Goal: Register for event/course

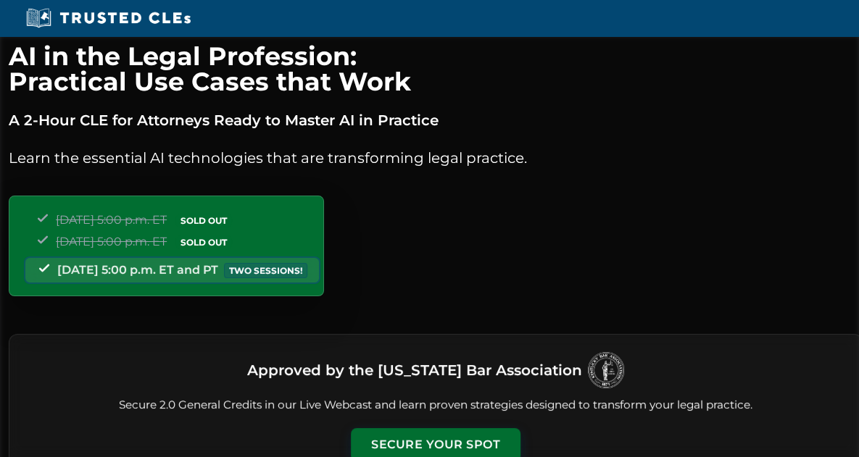
click at [324, 273] on div "Tuesday, September 23 | 5:00 p.m. ET SOLD OUT Thursday, September 25 | 5:00 p.m…" at bounding box center [166, 246] width 315 height 101
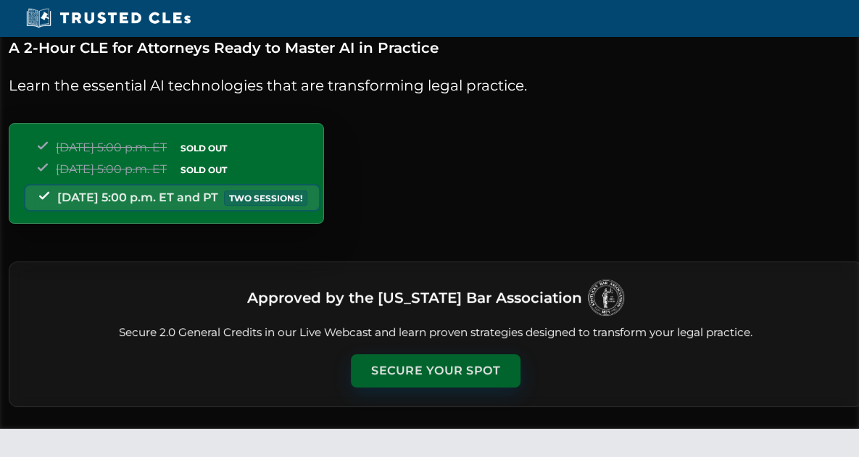
click at [426, 374] on button "Secure Your Spot" at bounding box center [436, 371] width 170 height 33
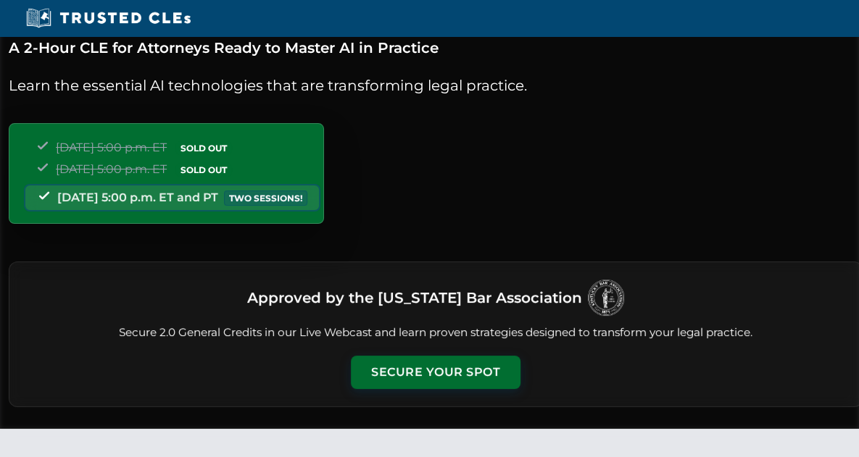
scroll to position [1254, 0]
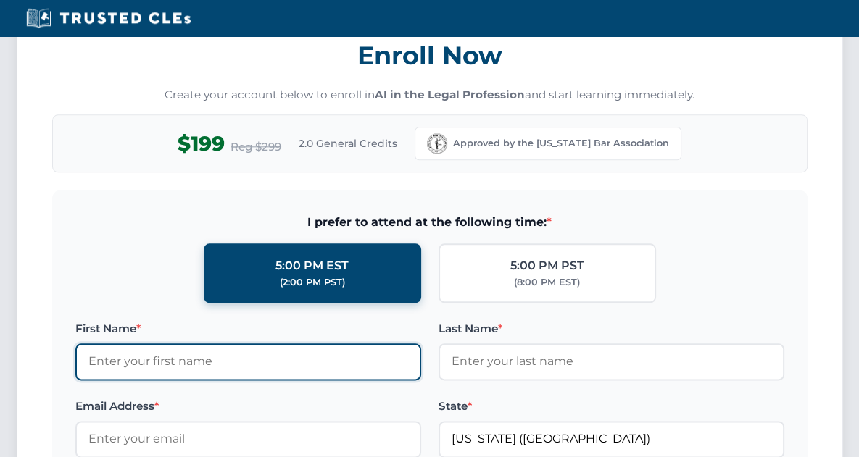
click at [257, 370] on input "First Name *" at bounding box center [248, 362] width 346 height 36
type input "[PERSON_NAME]"
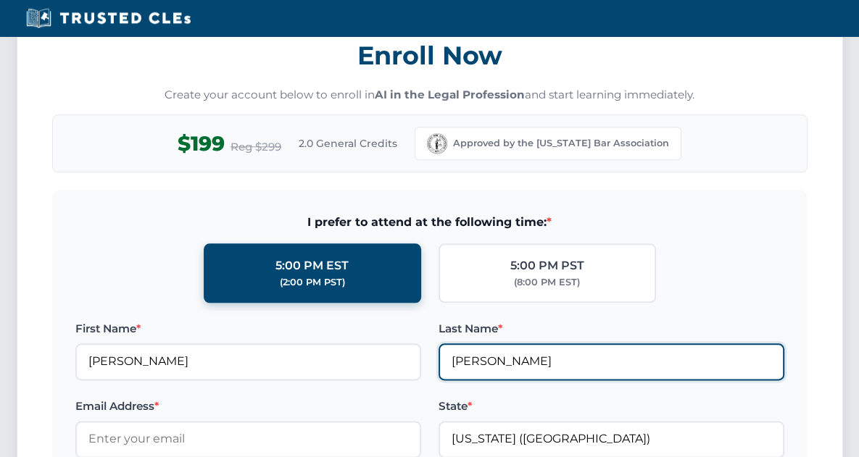
type input "thoots@kentuckylaw.com"
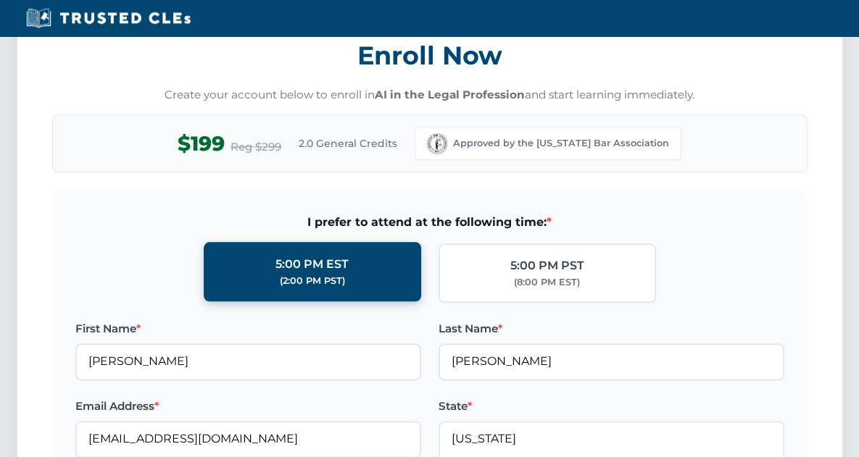
type input "Kentucky (KY)"
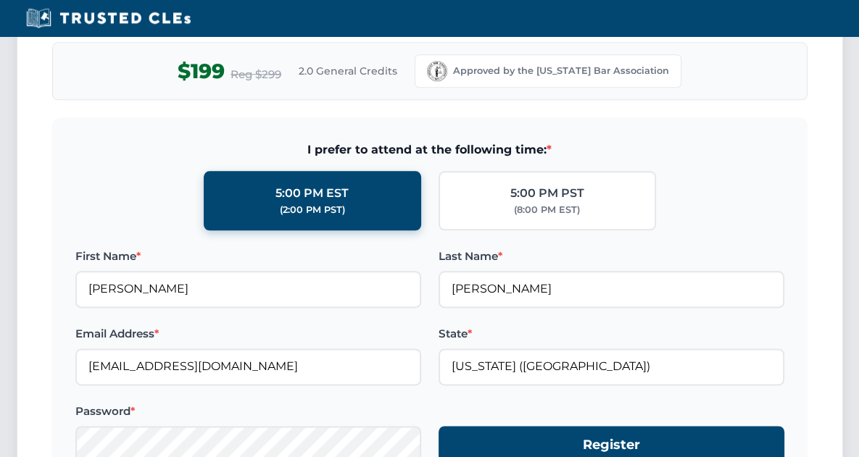
scroll to position [1399, 0]
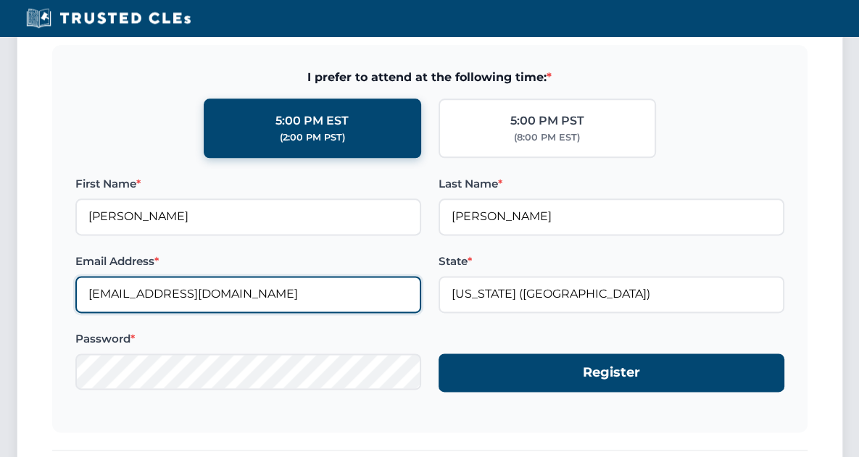
click at [91, 293] on input "thoots@kentuckylaw.com" at bounding box center [248, 294] width 346 height 36
type input "[EMAIL_ADDRESS][DOMAIN_NAME]"
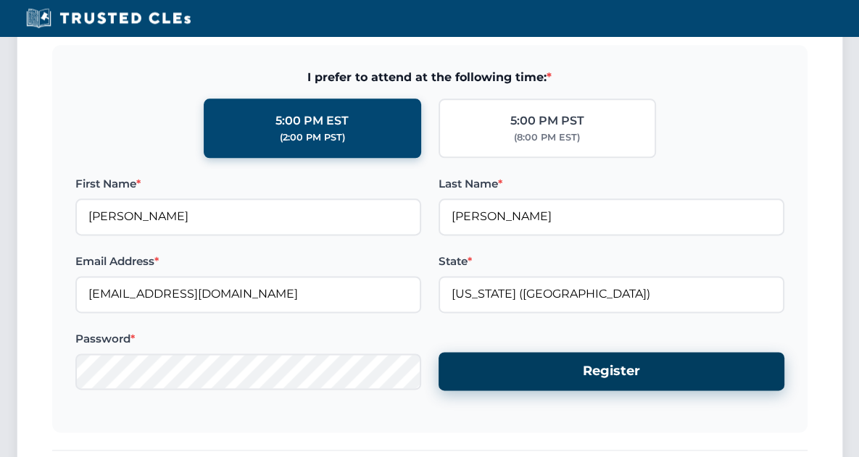
click at [474, 370] on button "Register" at bounding box center [612, 371] width 346 height 38
click at [457, 373] on button "Register" at bounding box center [612, 371] width 346 height 38
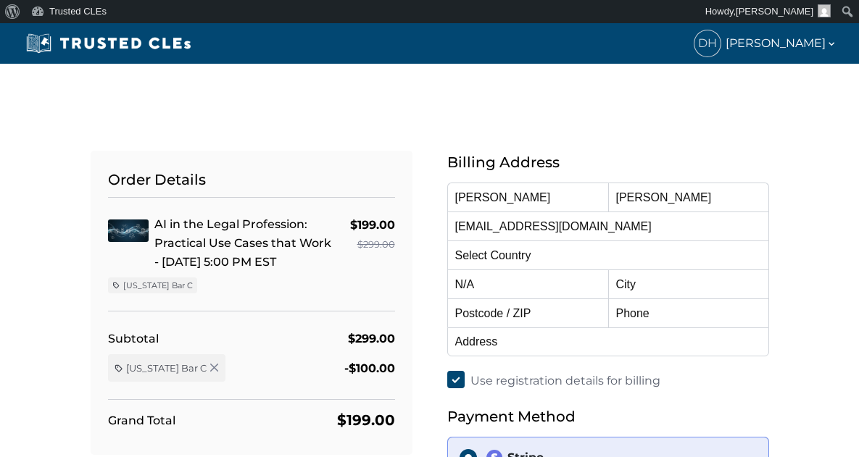
select select "[GEOGRAPHIC_DATA]"
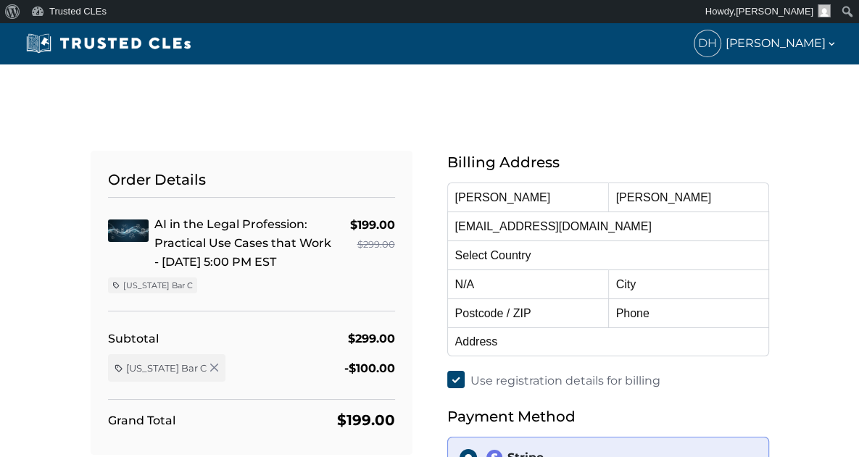
select select "[US_STATE]"
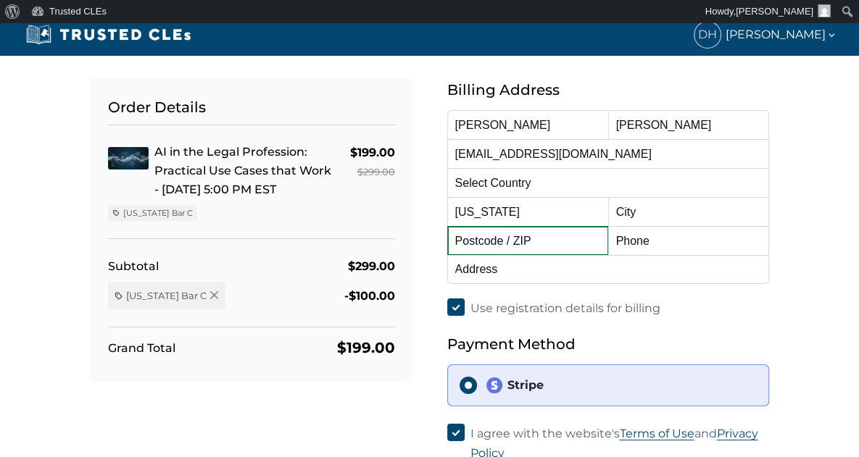
click at [536, 241] on input "text" at bounding box center [527, 240] width 161 height 29
type input "40507"
type input "Lexington"
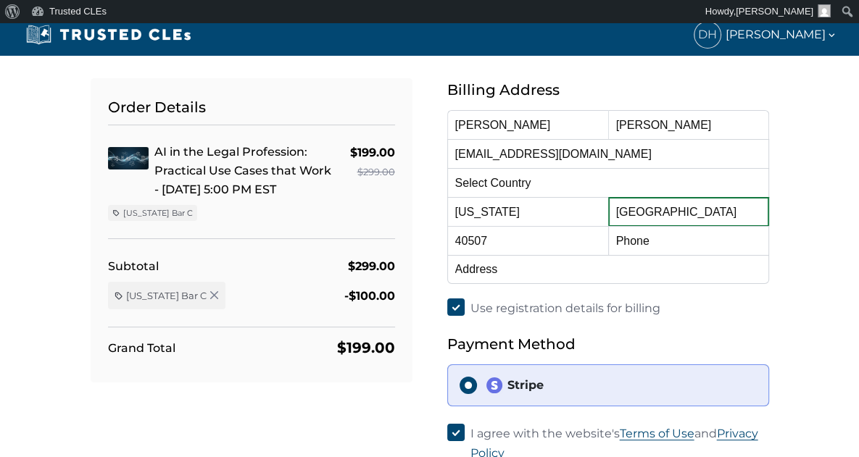
type input "8592556676"
type input "[STREET_ADDRESS]"
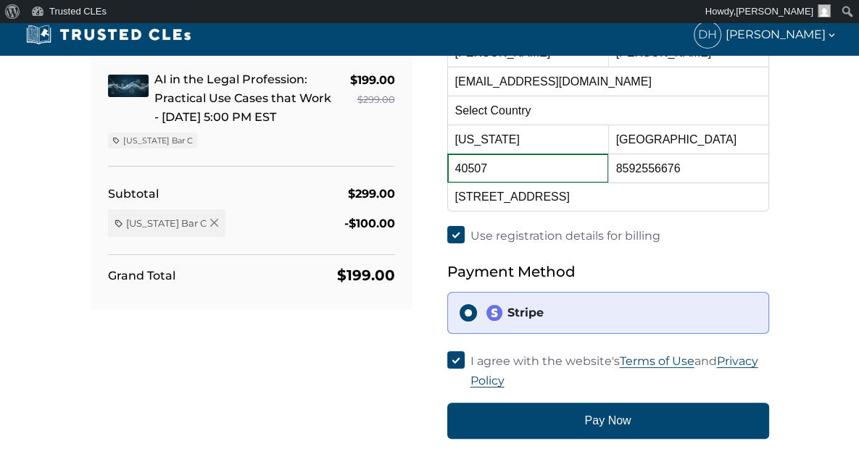
scroll to position [217, 0]
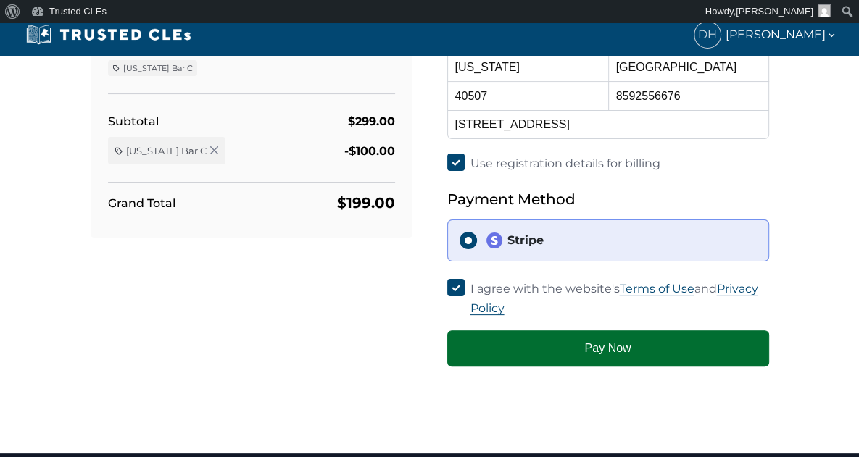
click at [494, 331] on button "Pay Now" at bounding box center [608, 349] width 322 height 36
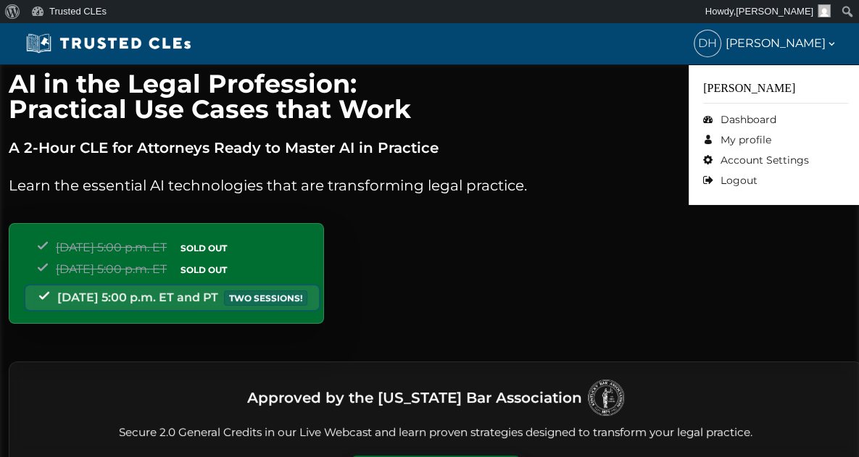
click at [804, 41] on span "[PERSON_NAME]" at bounding box center [782, 43] width 112 height 19
click at [758, 125] on link "Dashboard" at bounding box center [775, 119] width 145 height 20
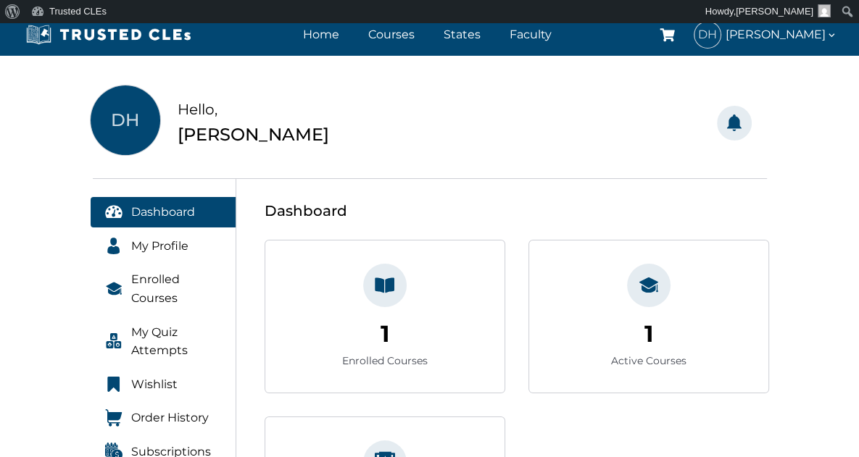
scroll to position [145, 0]
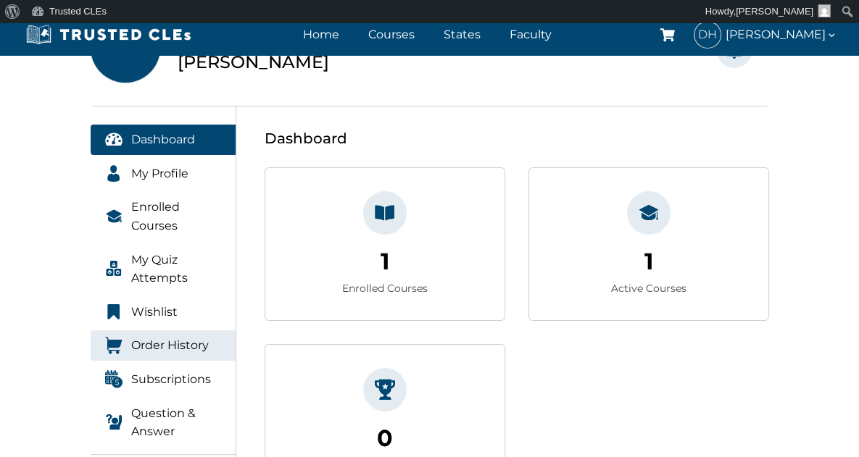
click at [131, 336] on span "Order History" at bounding box center [170, 345] width 78 height 19
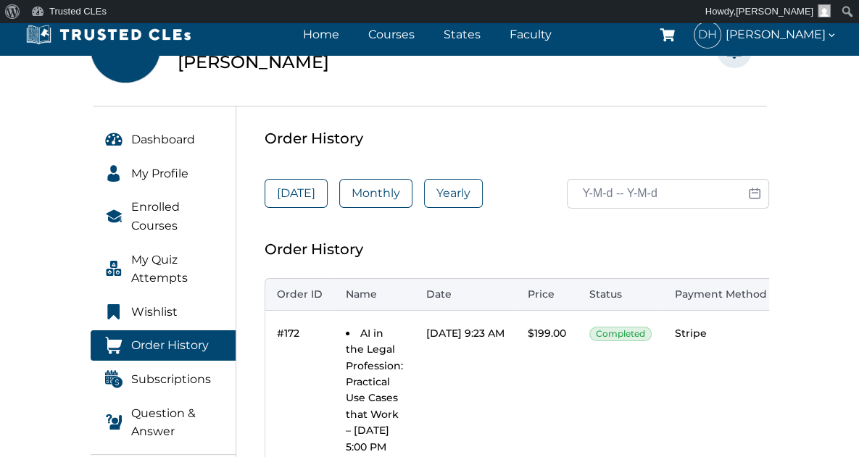
scroll to position [290, 0]
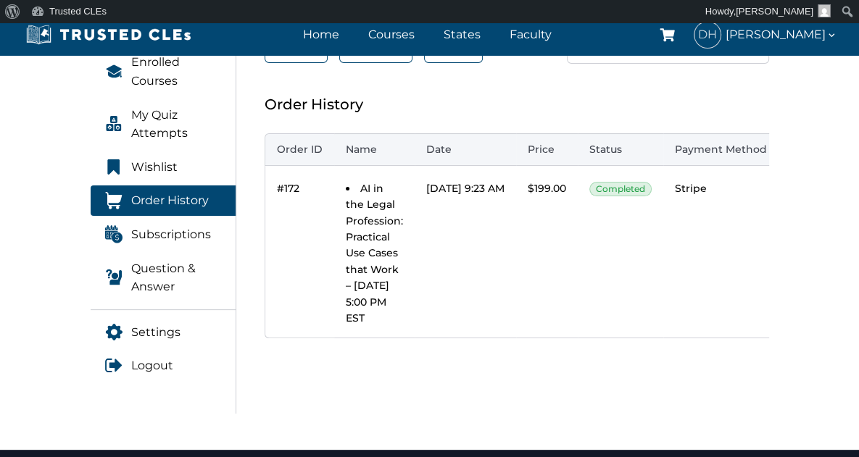
click at [812, 193] on link "Invoice" at bounding box center [817, 189] width 55 height 22
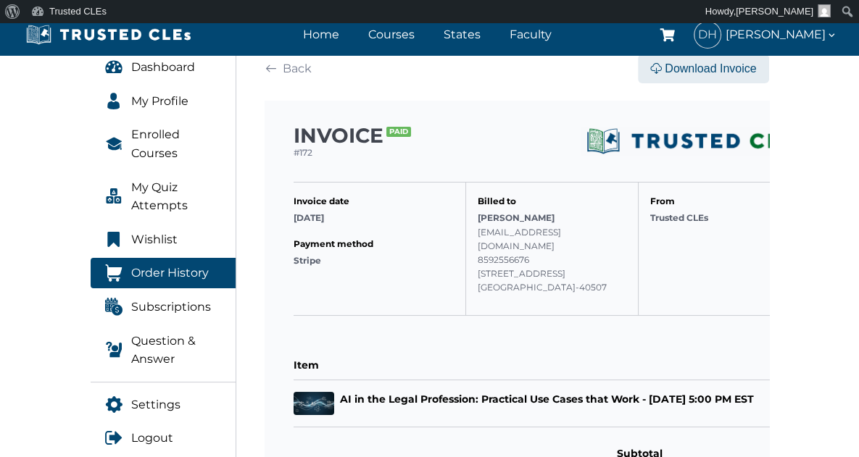
scroll to position [145, 0]
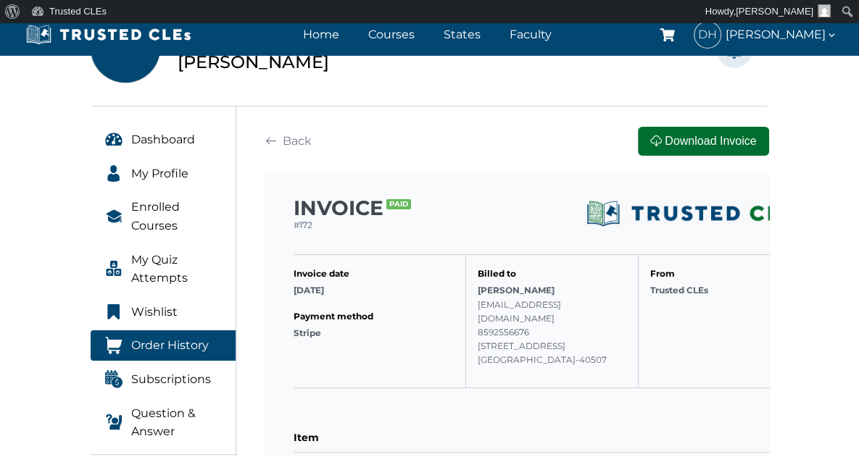
click at [750, 149] on button "Download Invoice" at bounding box center [703, 141] width 130 height 29
